Goal: Information Seeking & Learning: Learn about a topic

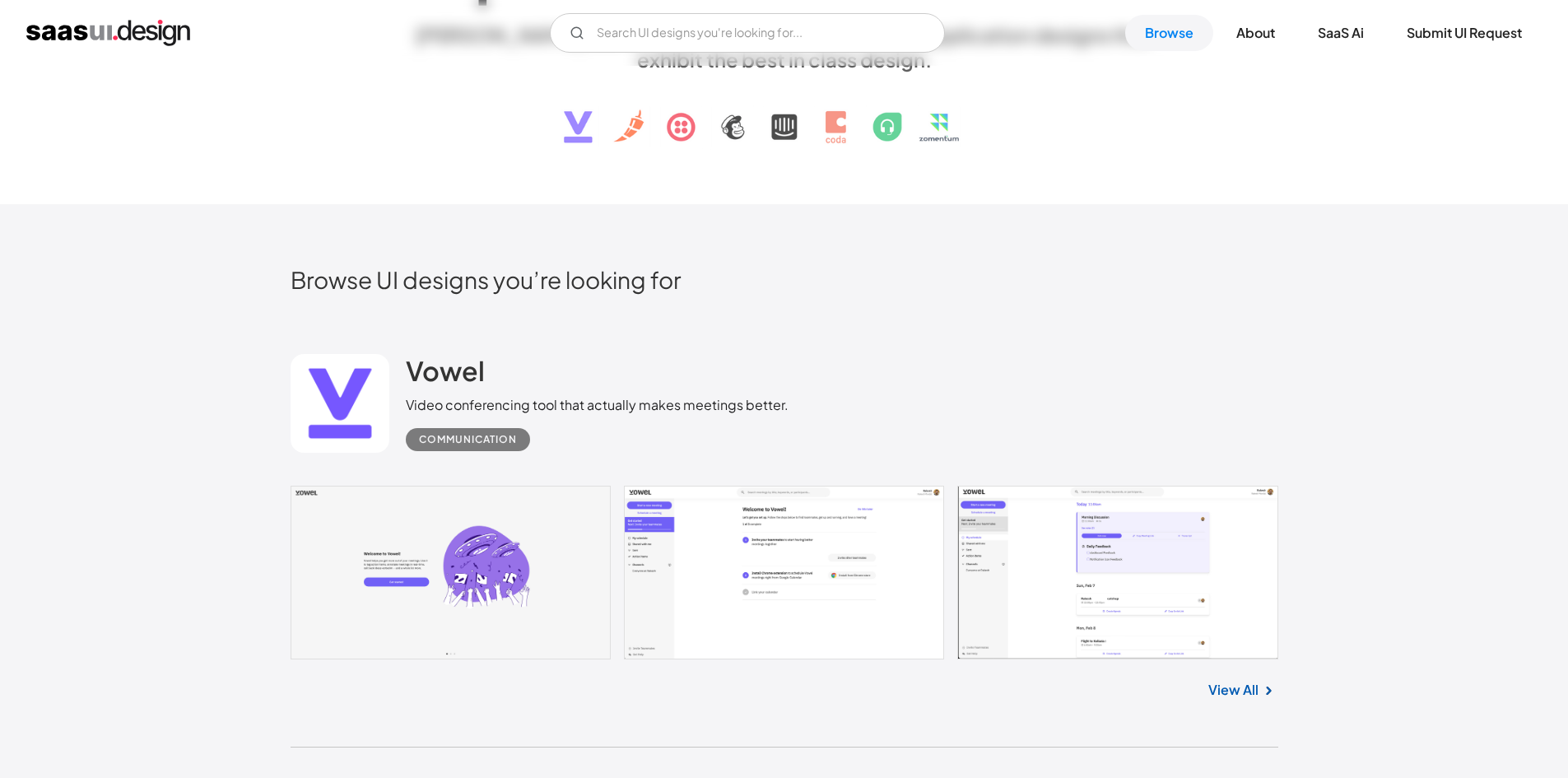
scroll to position [411, 0]
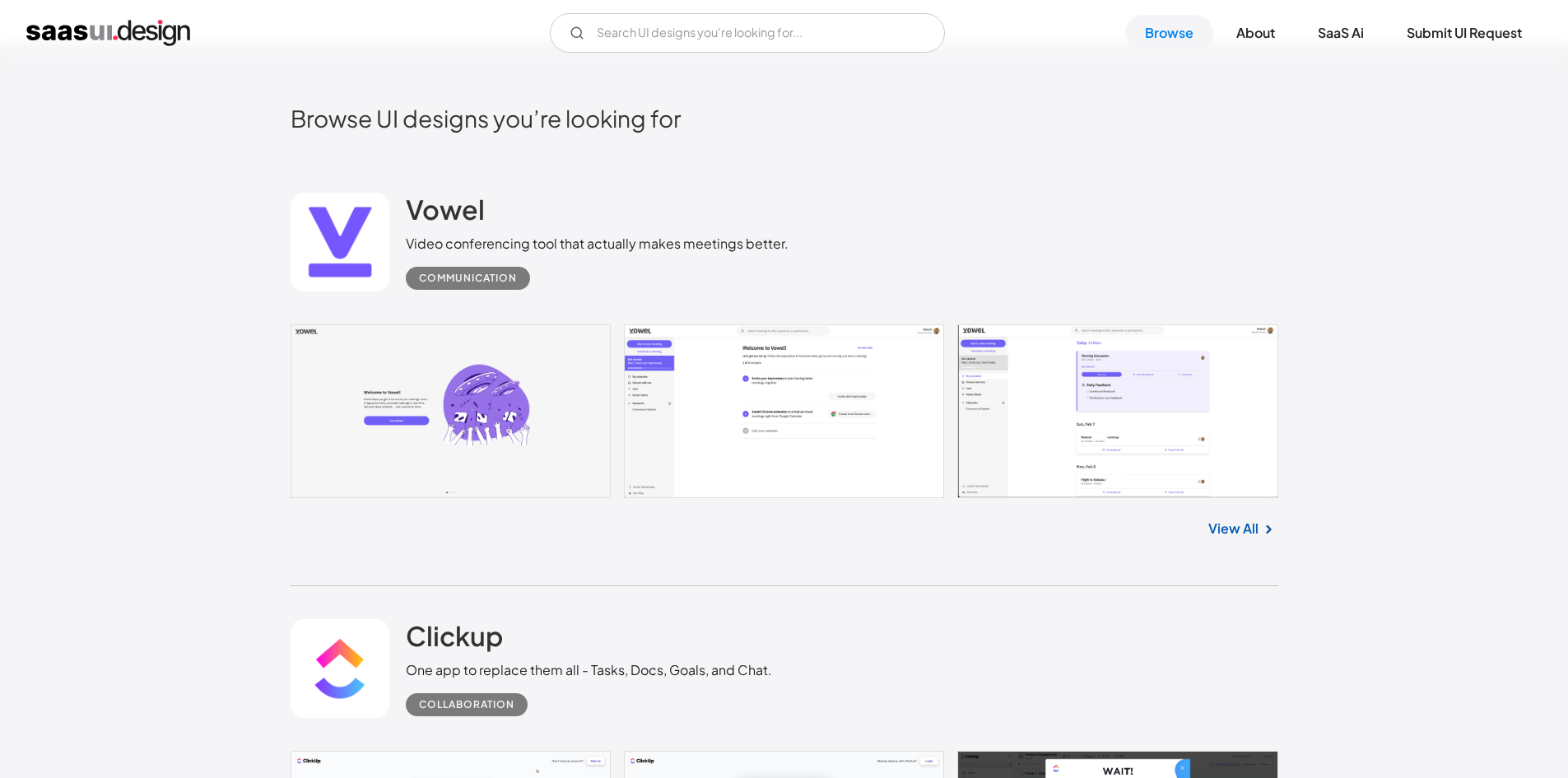
click at [1227, 524] on link "View All" at bounding box center [1233, 528] width 51 height 20
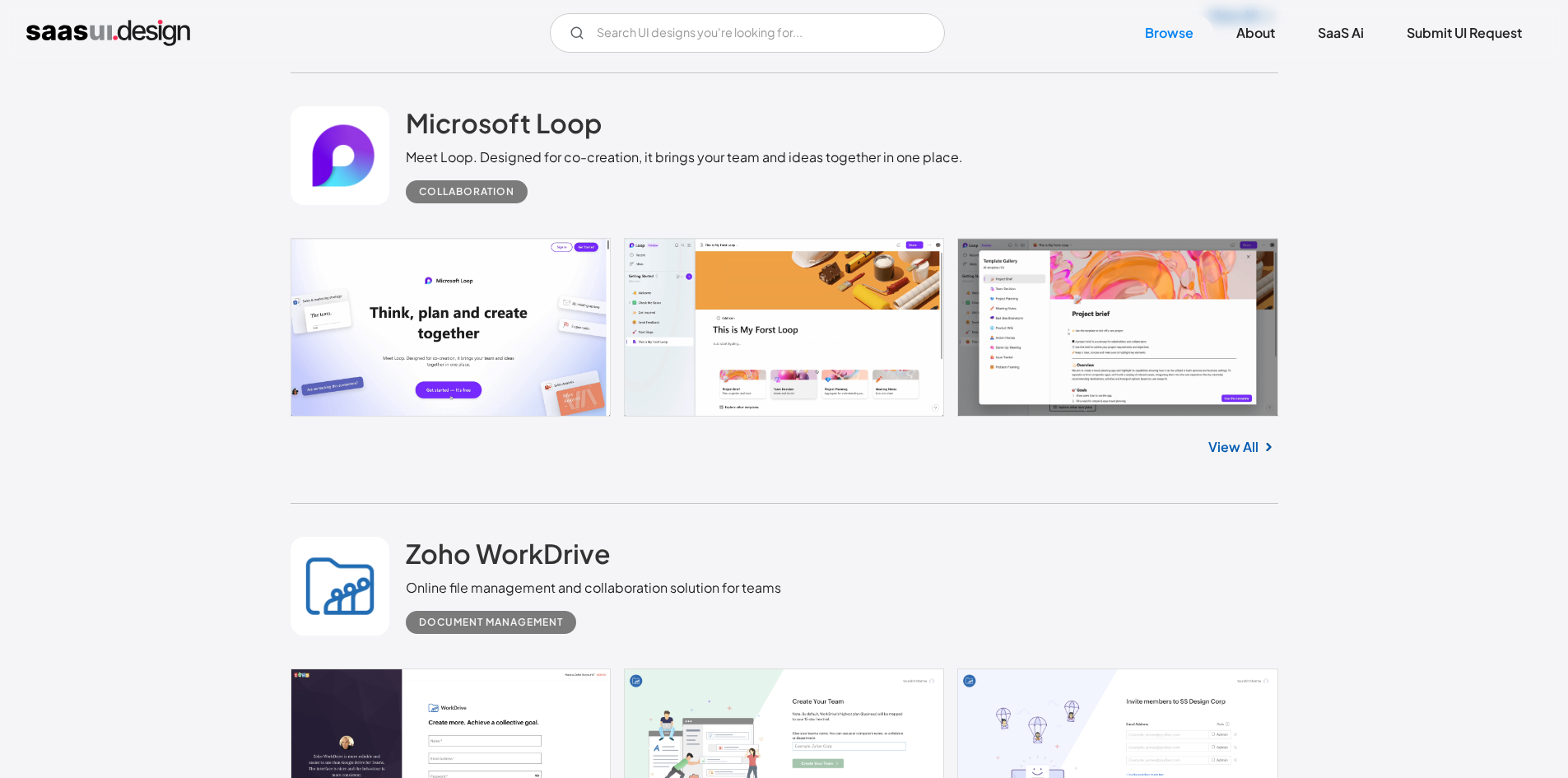
scroll to position [2222, 0]
